Goal: Transaction & Acquisition: Subscribe to service/newsletter

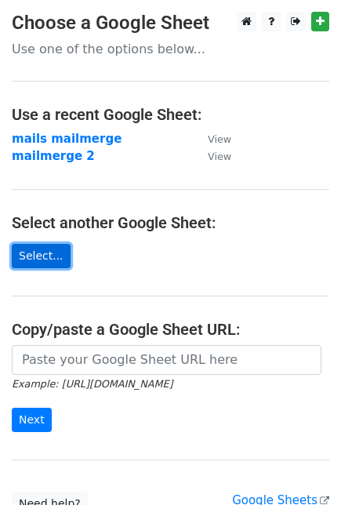
click at [47, 256] on link "Select..." at bounding box center [41, 256] width 59 height 24
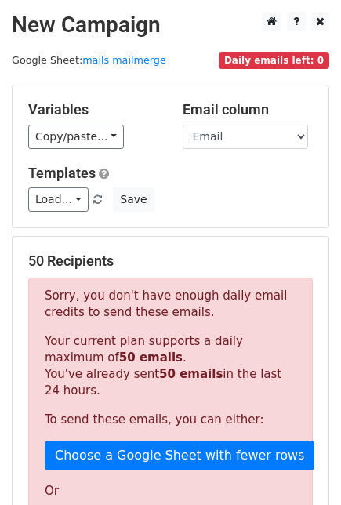
click at [56, 108] on h5 "Variables" at bounding box center [93, 109] width 131 height 17
click at [127, 101] on h5 "Variables" at bounding box center [93, 109] width 131 height 17
click at [74, 107] on h5 "Variables" at bounding box center [93, 109] width 131 height 17
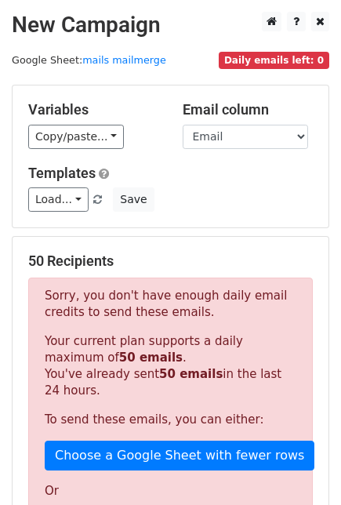
click at [73, 107] on h5 "Variables" at bounding box center [93, 109] width 131 height 17
click at [118, 103] on h5 "Variables" at bounding box center [93, 109] width 131 height 17
click at [63, 111] on h5 "Variables" at bounding box center [93, 109] width 131 height 17
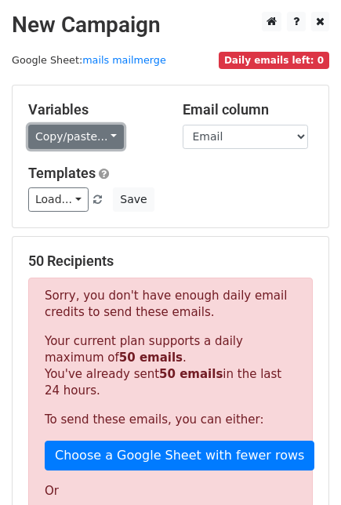
click at [80, 131] on link "Copy/paste..." at bounding box center [76, 137] width 96 height 24
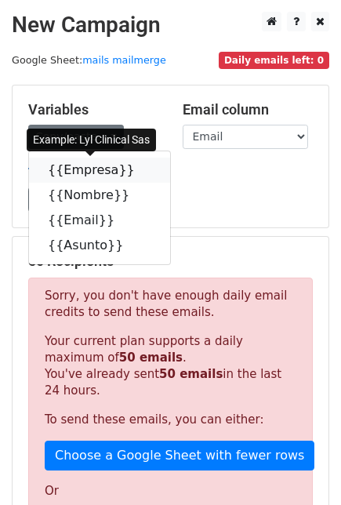
click at [96, 165] on link "{{Empresa}}" at bounding box center [99, 170] width 141 height 25
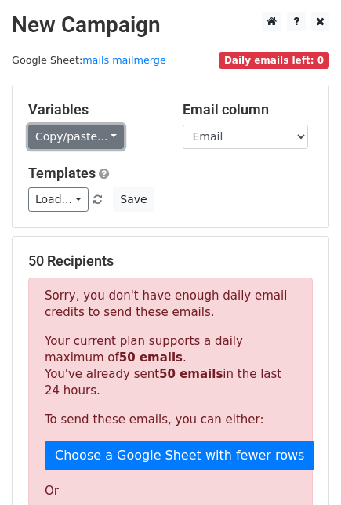
click at [107, 136] on link "Copy/paste..." at bounding box center [76, 137] width 96 height 24
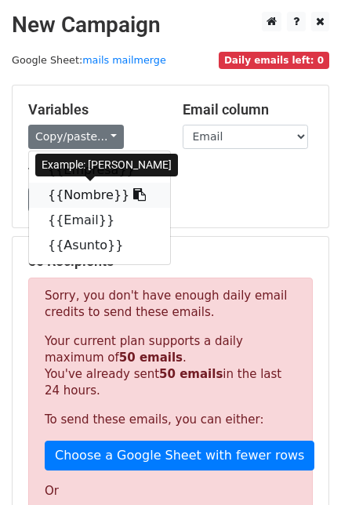
click at [104, 198] on link "{{Nombre}}" at bounding box center [99, 195] width 141 height 25
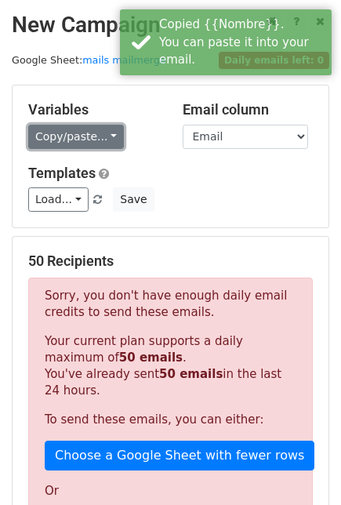
click at [104, 129] on link "Copy/paste..." at bounding box center [76, 137] width 96 height 24
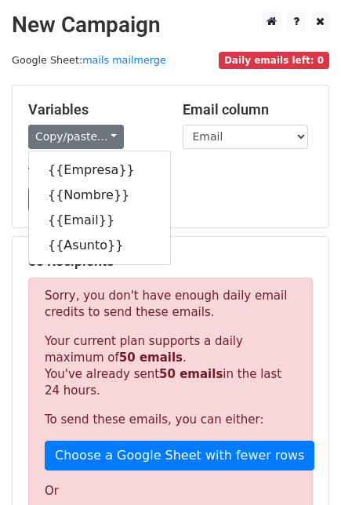
click at [173, 196] on div "Load... No templates saved Save" at bounding box center [170, 199] width 308 height 24
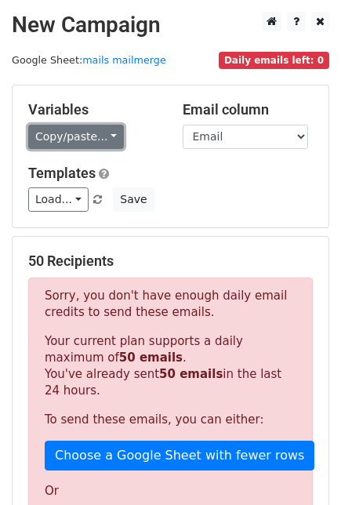
click at [100, 136] on link "Copy/paste..." at bounding box center [76, 137] width 96 height 24
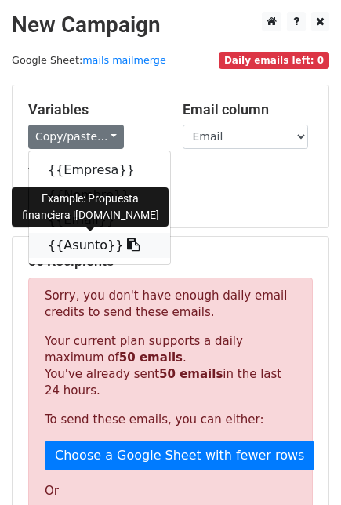
click at [82, 242] on link "{{Asunto}}" at bounding box center [99, 245] width 141 height 25
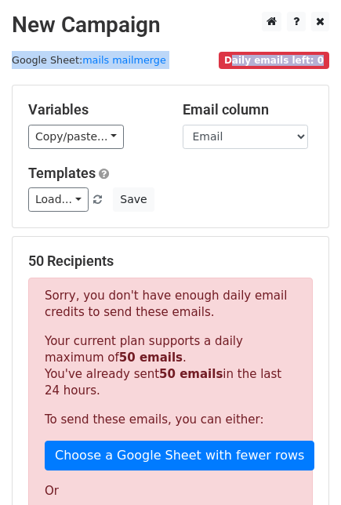
drag, startPoint x: 247, startPoint y: 41, endPoint x: 283, endPoint y: 66, distance: 43.9
click at [278, 71] on main "New Campaign Daily emails left: 0 Google Sheet: mails mailmerge Variables Copy/…" at bounding box center [170, 418] width 341 height 812
click at [283, 66] on span "Daily emails left: 0" at bounding box center [274, 60] width 111 height 17
click at [169, 55] on main "New Campaign Daily emails left: 0 Google Sheet: mails mailmerge Variables Copy/…" at bounding box center [170, 418] width 341 height 812
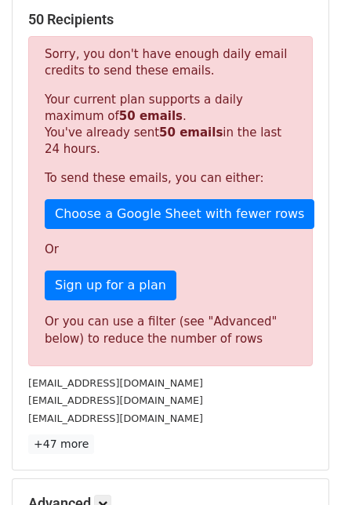
scroll to position [440, 0]
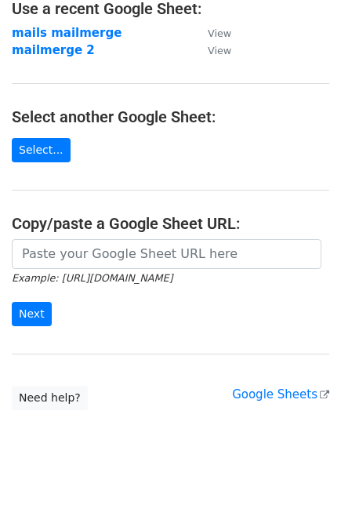
scroll to position [121, 0]
